Goal: Check status: Check status

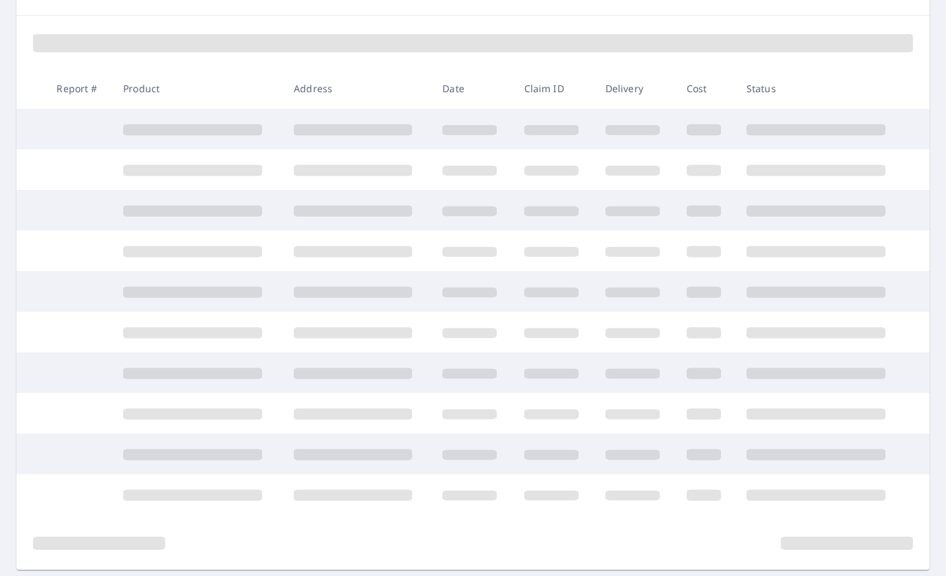
scroll to position [220, 0]
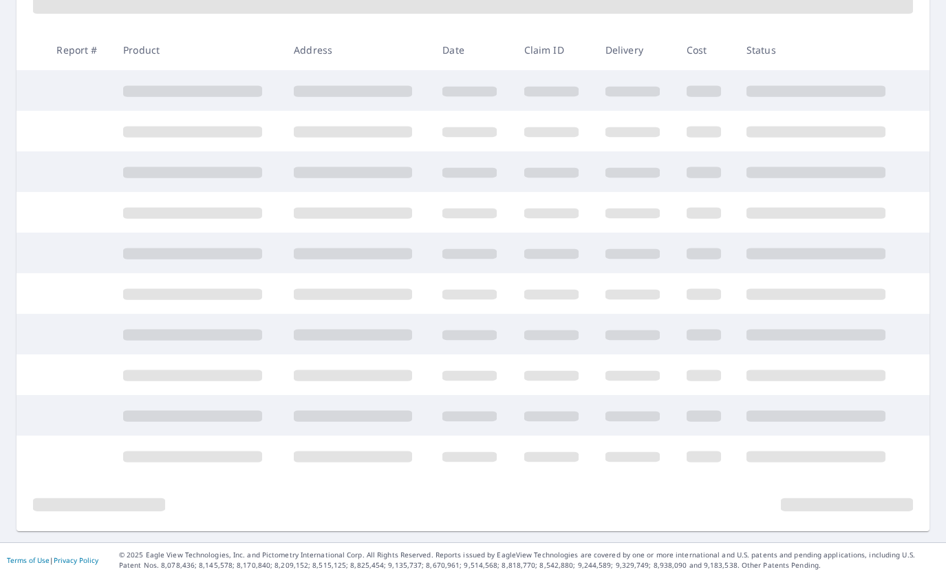
click at [101, 502] on span at bounding box center [99, 504] width 132 height 13
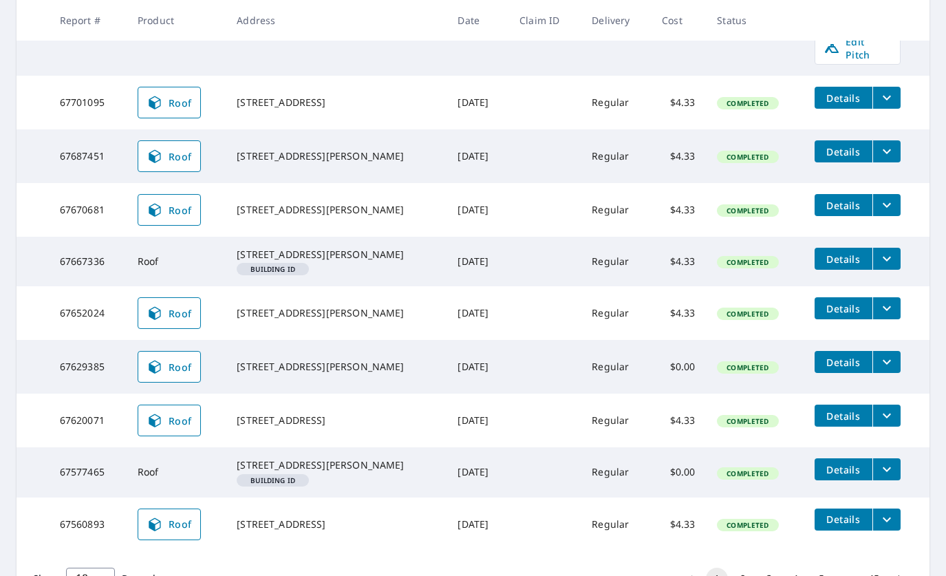
scroll to position [405, 0]
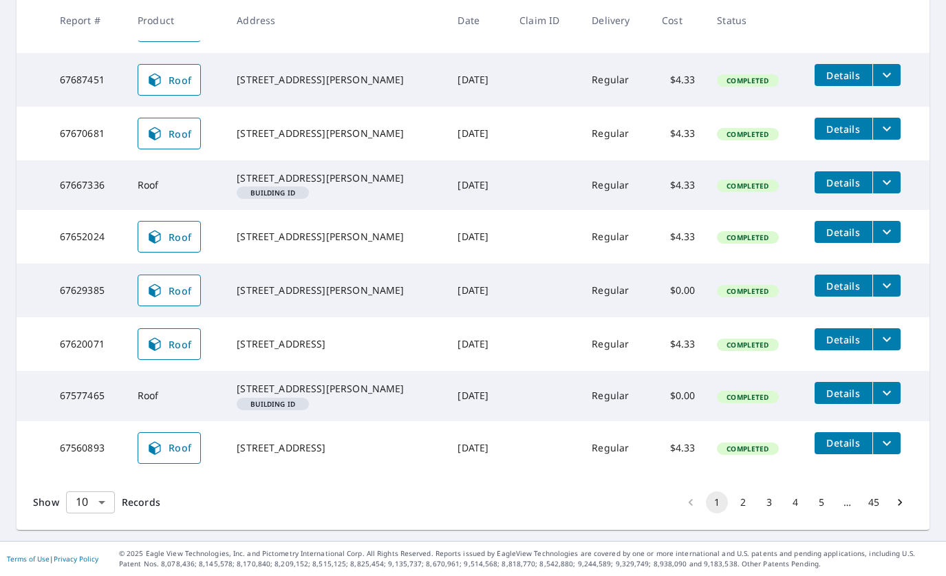
click at [100, 512] on body "TW TW Dashboard Order History Order TW Dashboard / Order History Order History …" at bounding box center [473, 288] width 946 height 576
click at [103, 526] on li "50" at bounding box center [89, 522] width 49 height 25
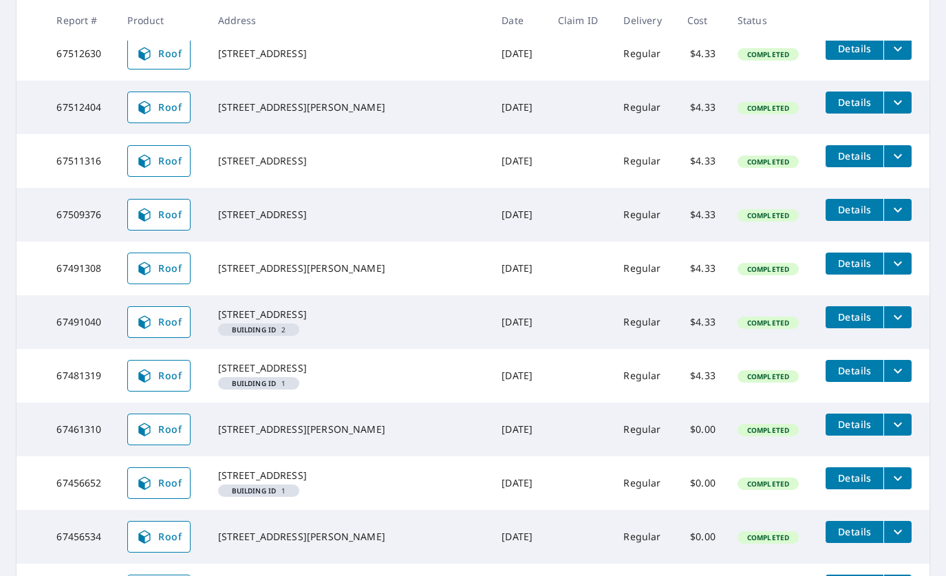
scroll to position [1389, 0]
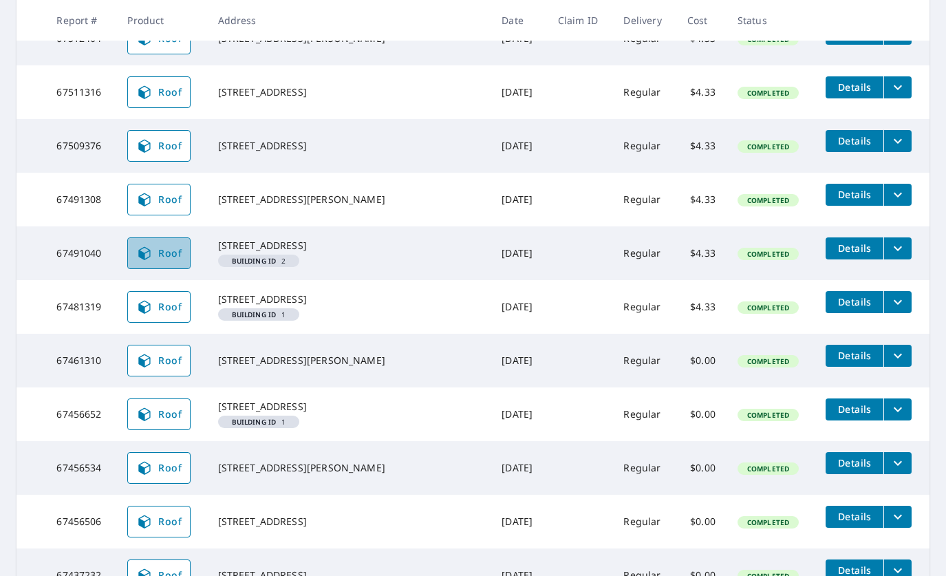
click at [182, 262] on span "Roof" at bounding box center [158, 253] width 45 height 17
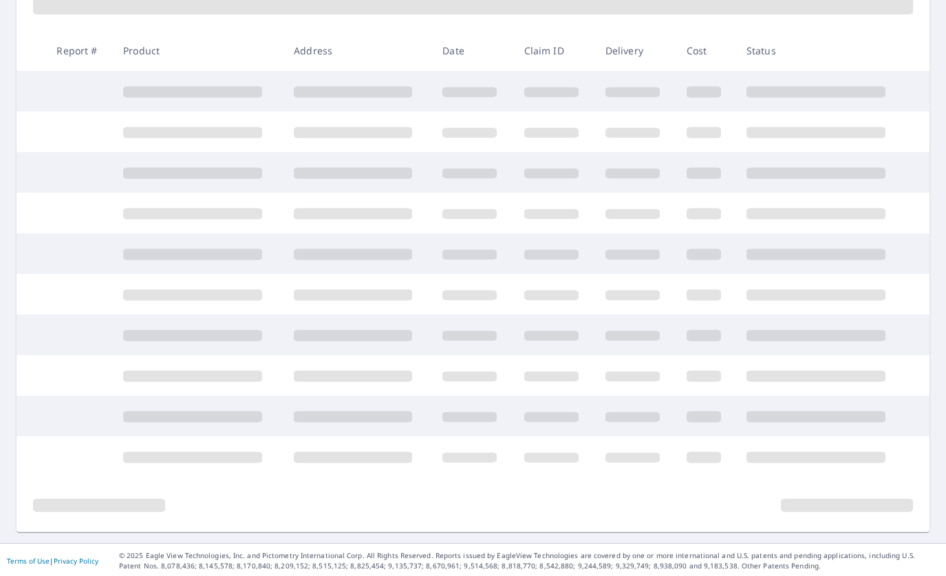
scroll to position [220, 0]
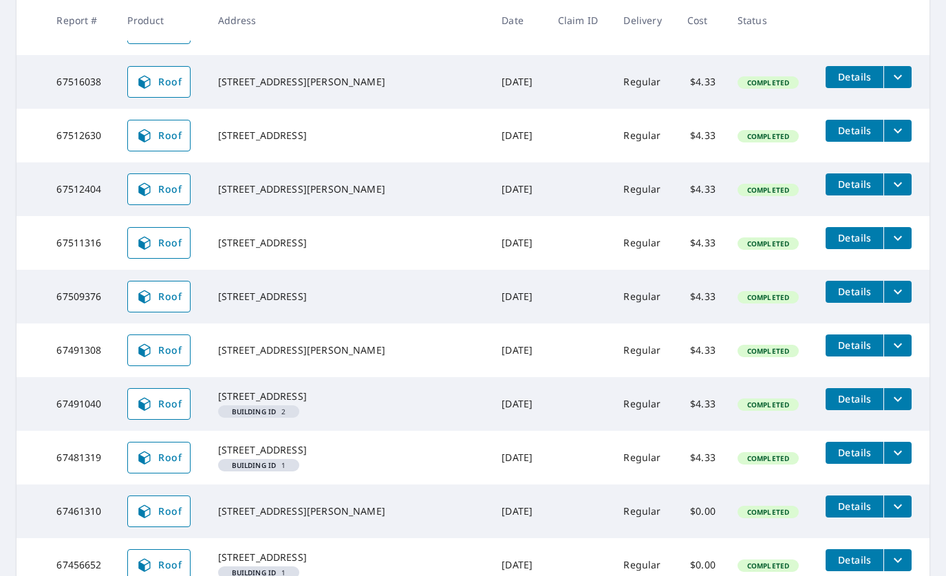
scroll to position [1308, 0]
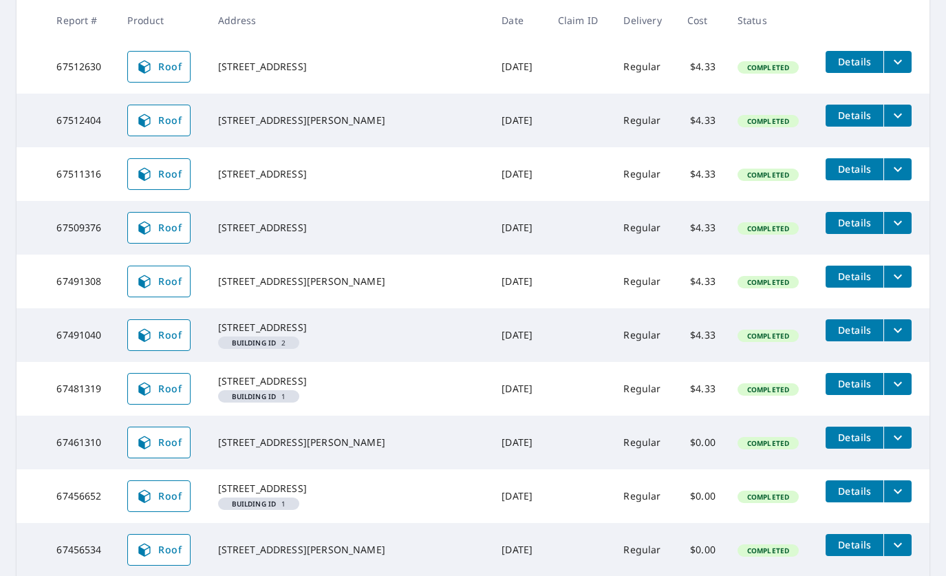
click at [134, 416] on td "Roof" at bounding box center [161, 389] width 90 height 54
drag, startPoint x: 178, startPoint y: 401, endPoint x: 178, endPoint y: 411, distance: 9.7
click at [178, 401] on td "Roof" at bounding box center [161, 389] width 90 height 54
click at [178, 397] on span "Roof" at bounding box center [158, 389] width 45 height 17
